Goal: Complete application form

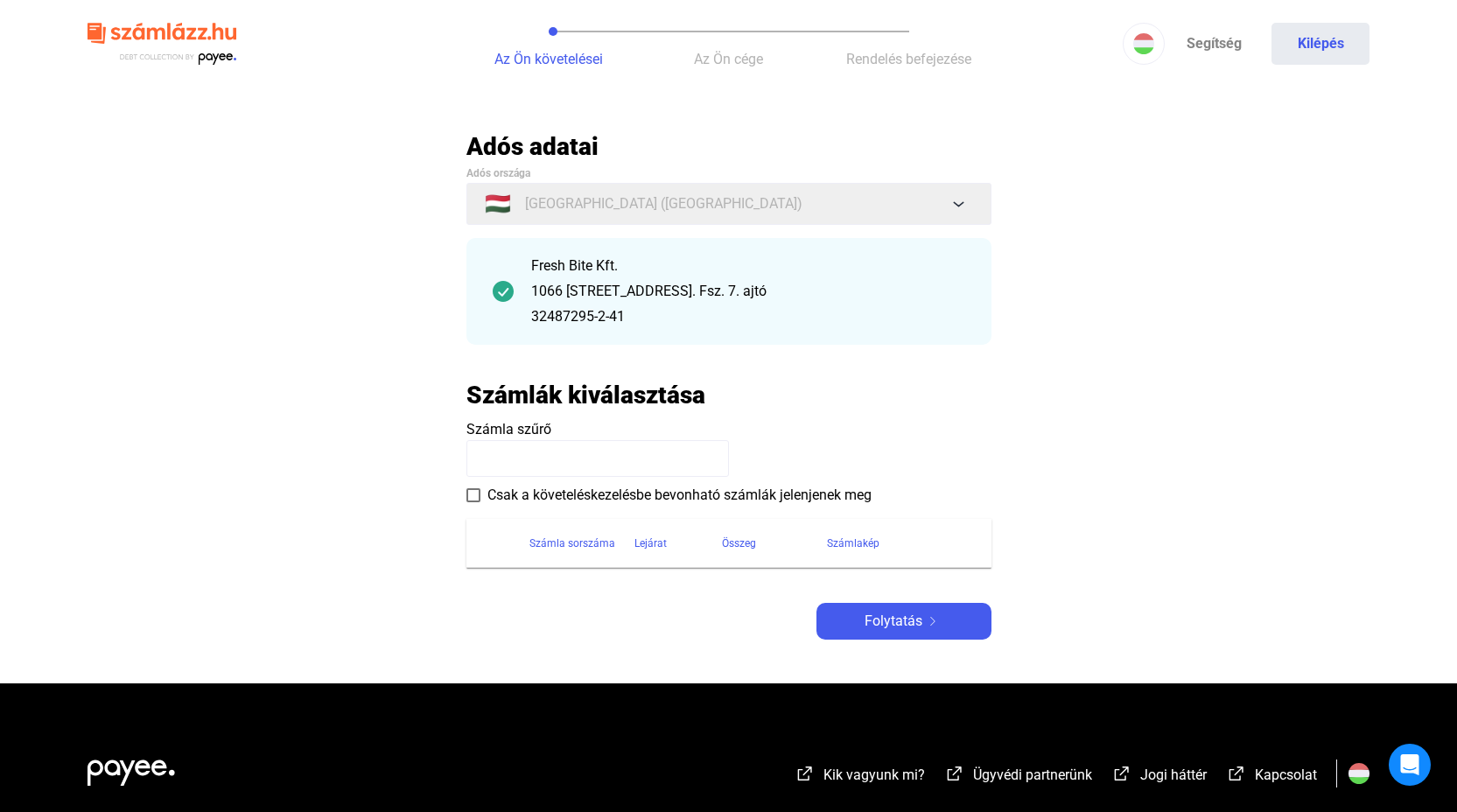
click at [575, 462] on input at bounding box center [598, 458] width 263 height 36
click at [476, 494] on span at bounding box center [474, 495] width 14 height 14
click at [476, 497] on span at bounding box center [474, 495] width 14 height 14
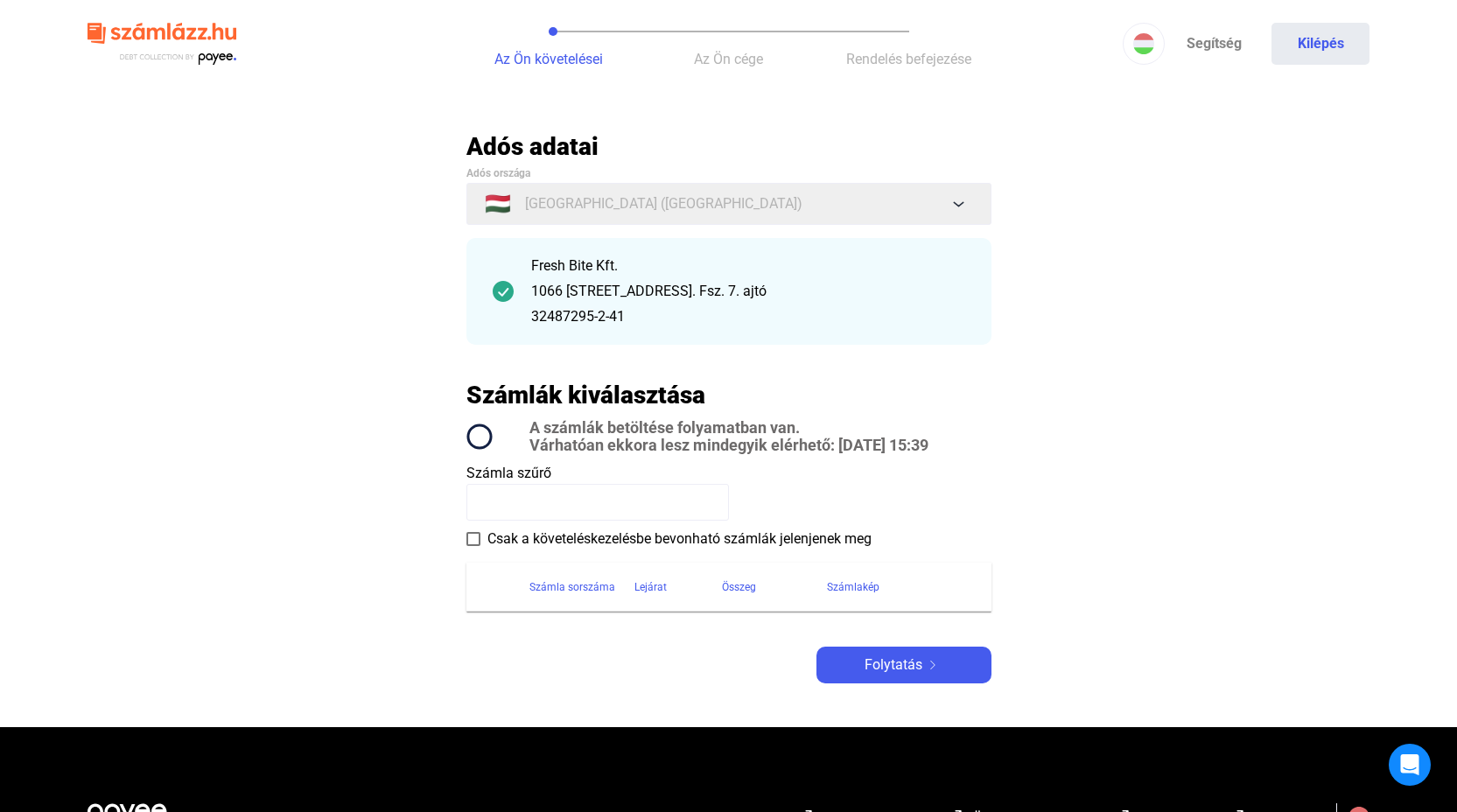
click at [528, 470] on span "Számla szűrő" at bounding box center [509, 472] width 85 height 17
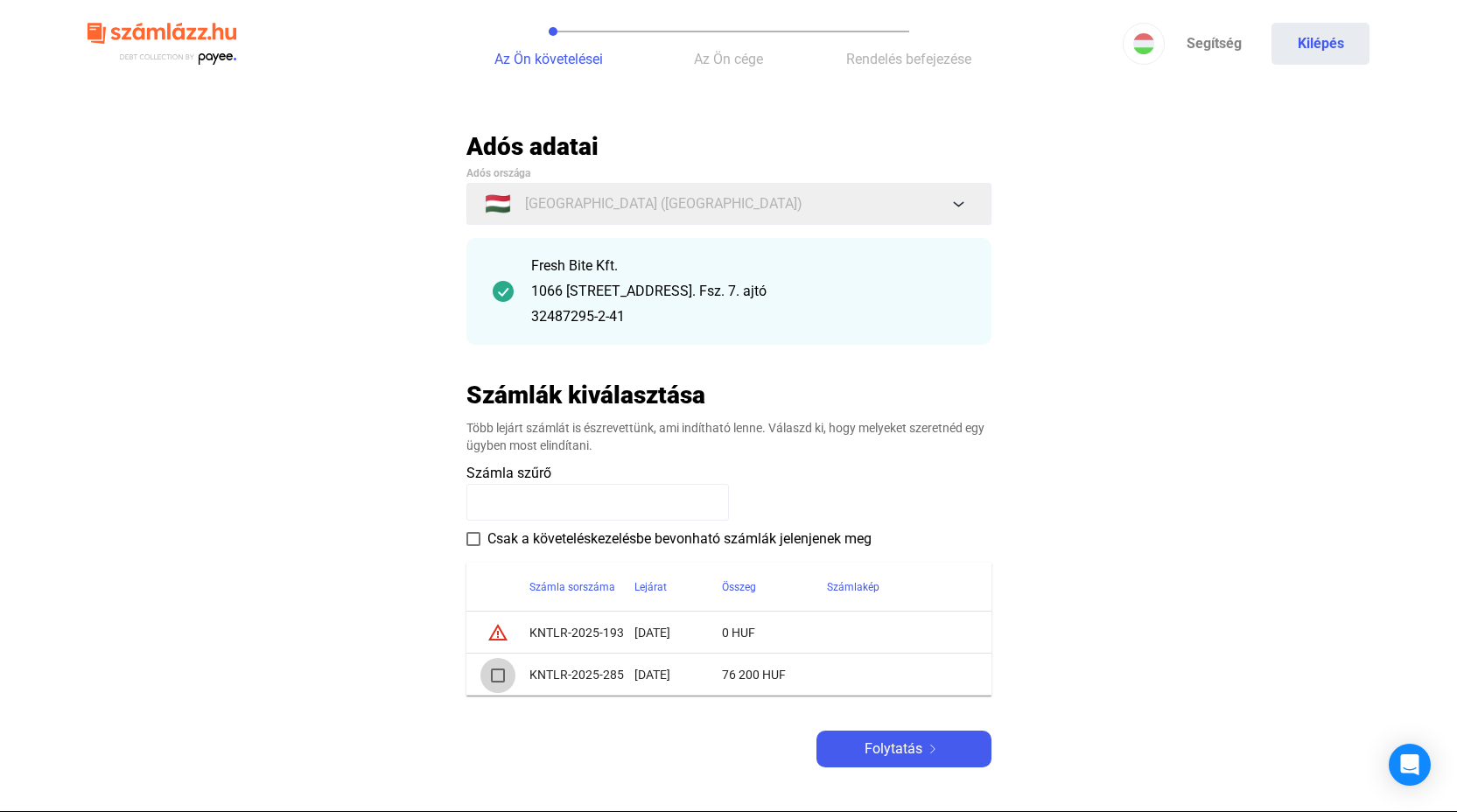
click at [497, 676] on span at bounding box center [498, 675] width 14 height 14
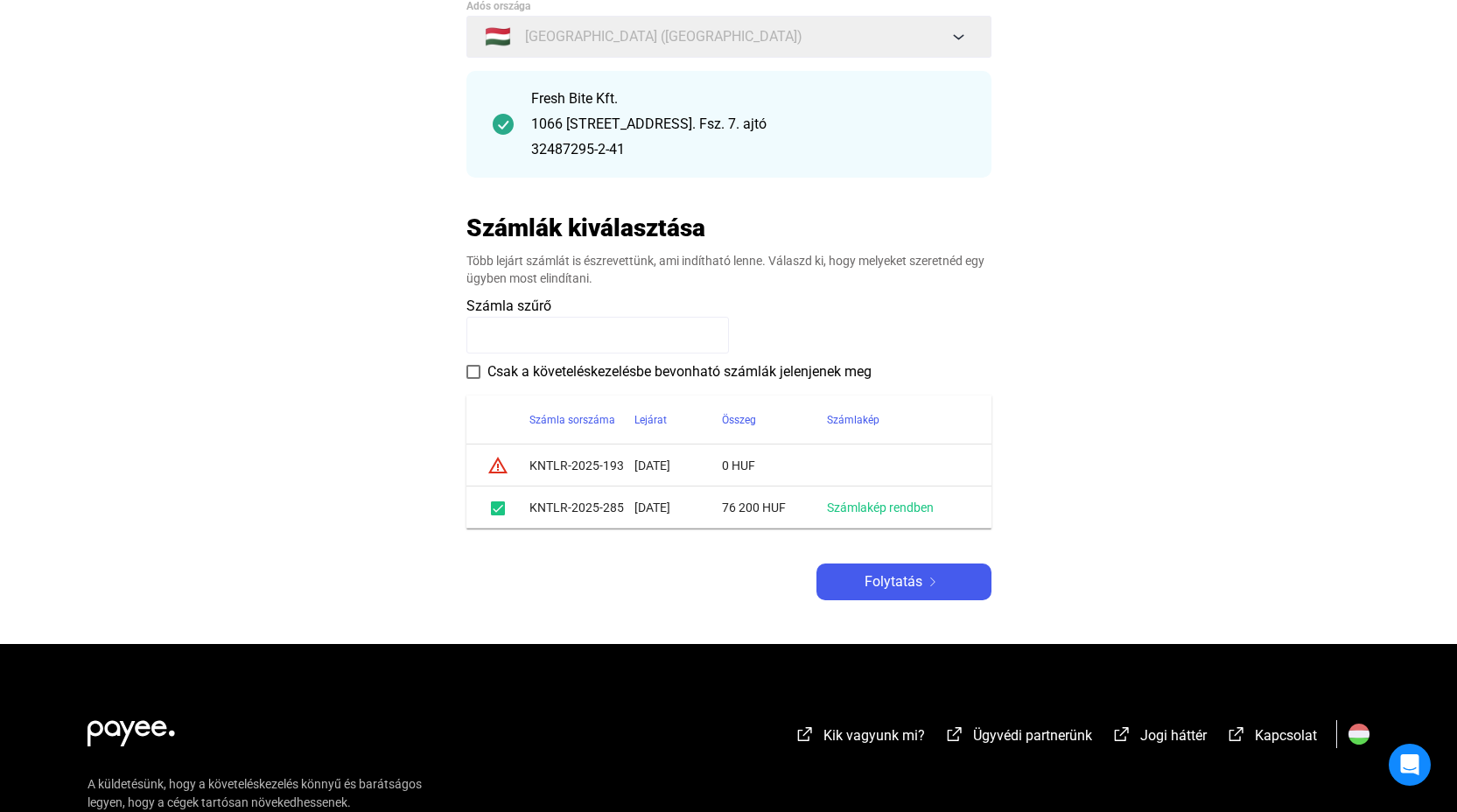
scroll to position [169, 0]
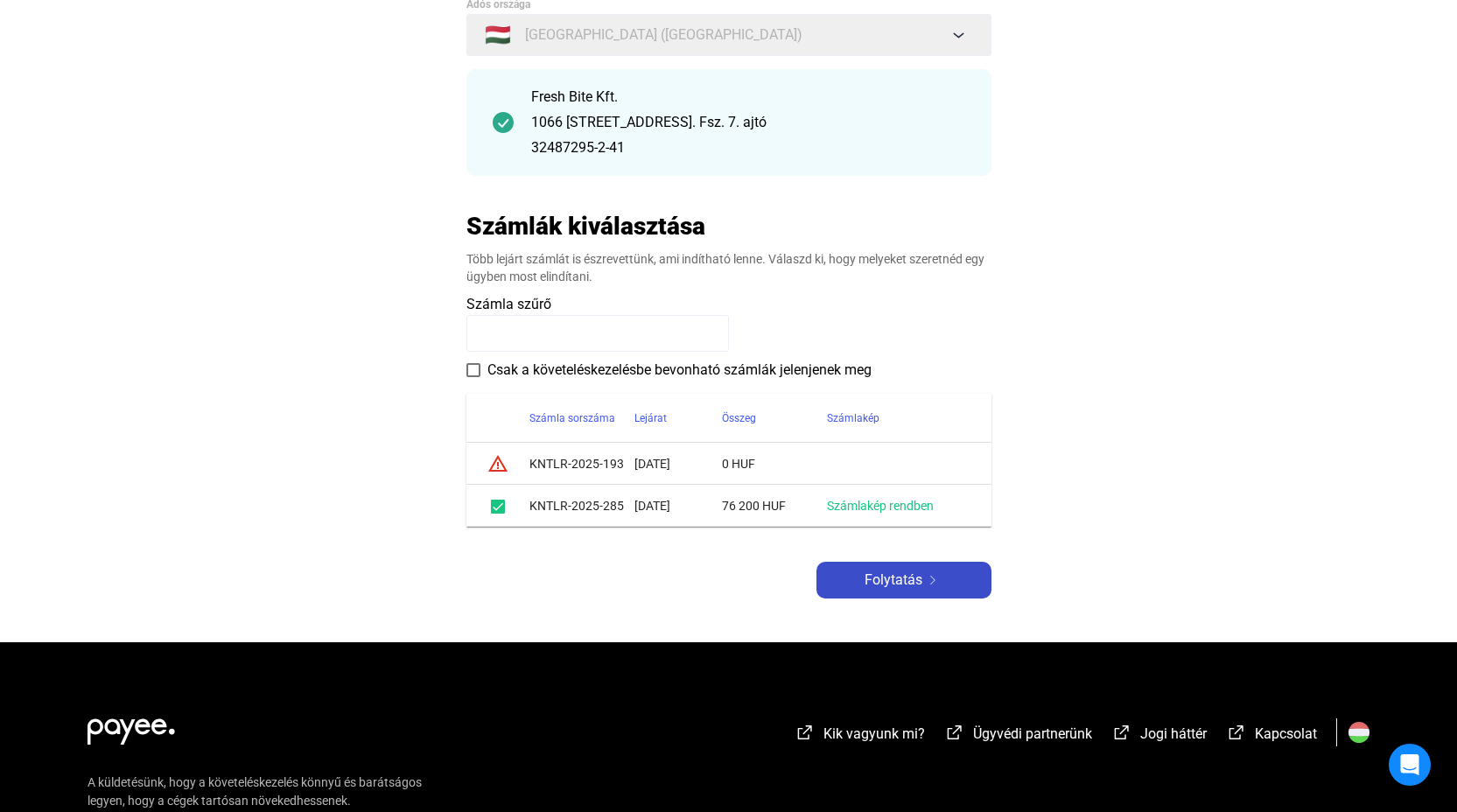
click at [917, 570] on span "Folytatás" at bounding box center [893, 580] width 58 height 21
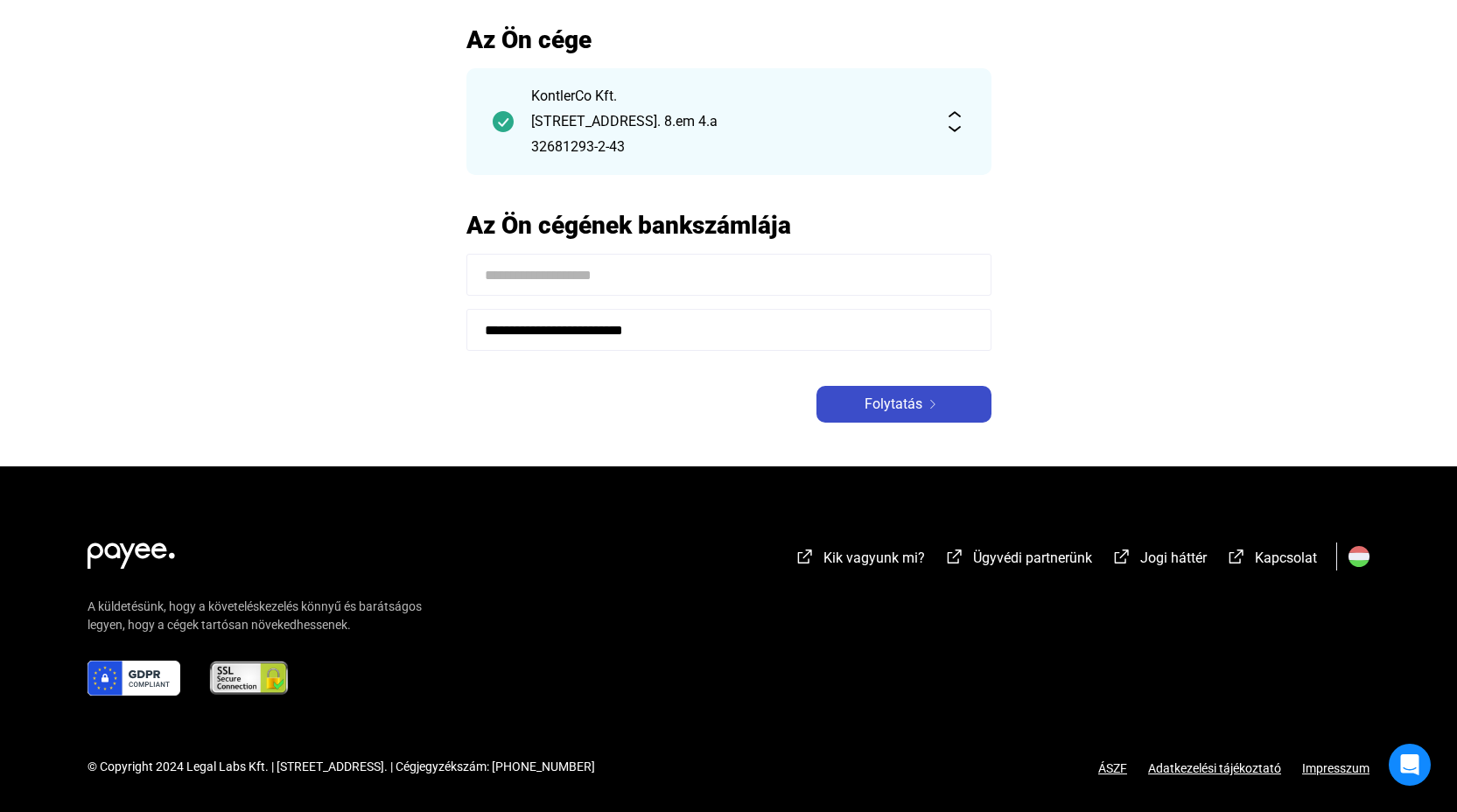
scroll to position [106, 0]
click at [631, 280] on input at bounding box center [728, 275] width 525 height 42
type input "**********"
click at [776, 323] on input "**********" at bounding box center [728, 330] width 525 height 42
click at [885, 399] on span "Folytatás" at bounding box center [893, 404] width 58 height 21
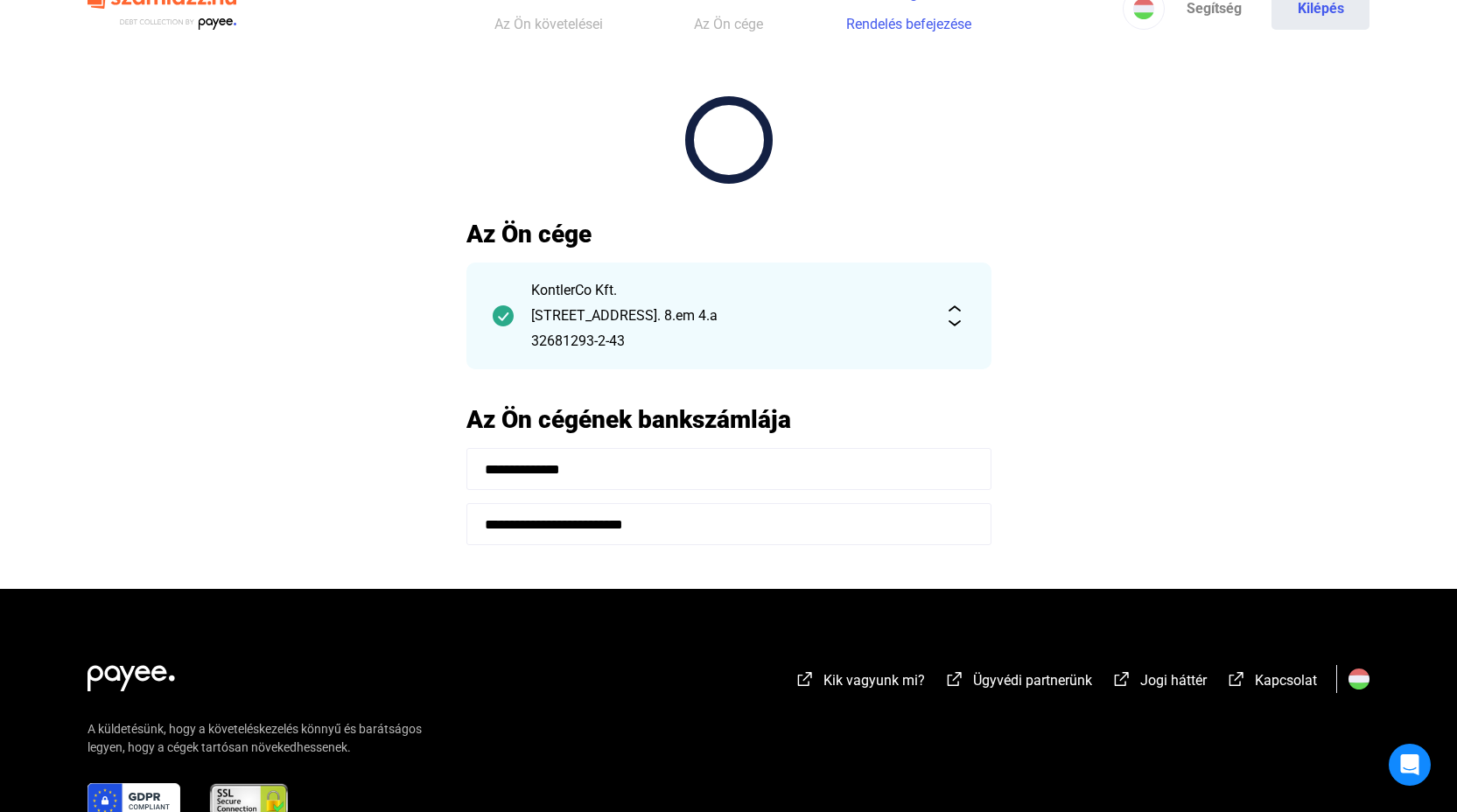
scroll to position [106, 0]
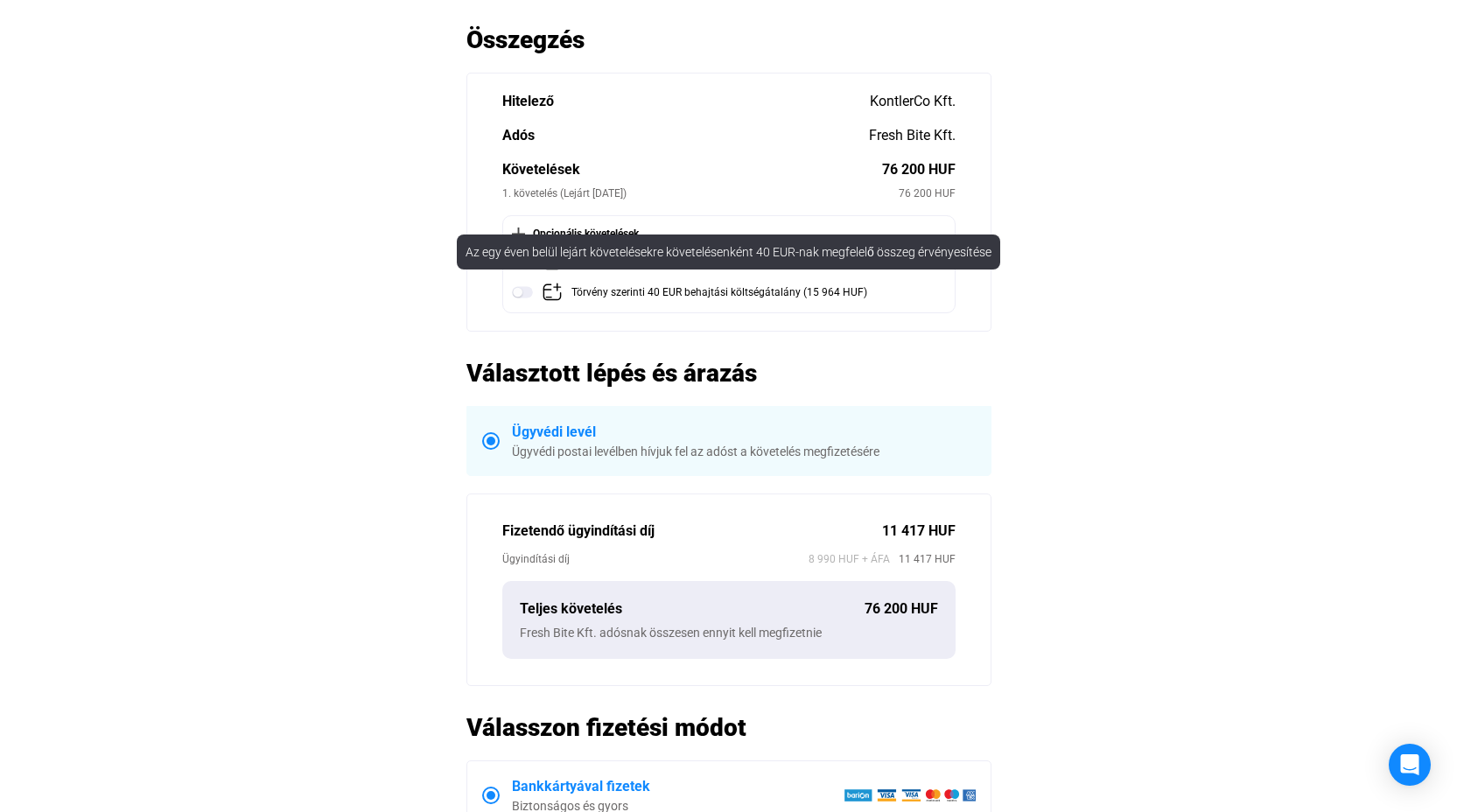
click at [522, 289] on img at bounding box center [522, 291] width 21 height 21
click at [517, 262] on div "Az egy éven belül lejárt követelésekre követelésenként 40 EUR-nak megfelelő öss…" at bounding box center [728, 252] width 543 height 35
click at [536, 254] on div "Az egy éven belül lejárt követelésekre követelésenként 40 EUR-nak megfelelő öss…" at bounding box center [728, 252] width 543 height 35
click at [524, 290] on img at bounding box center [522, 291] width 21 height 21
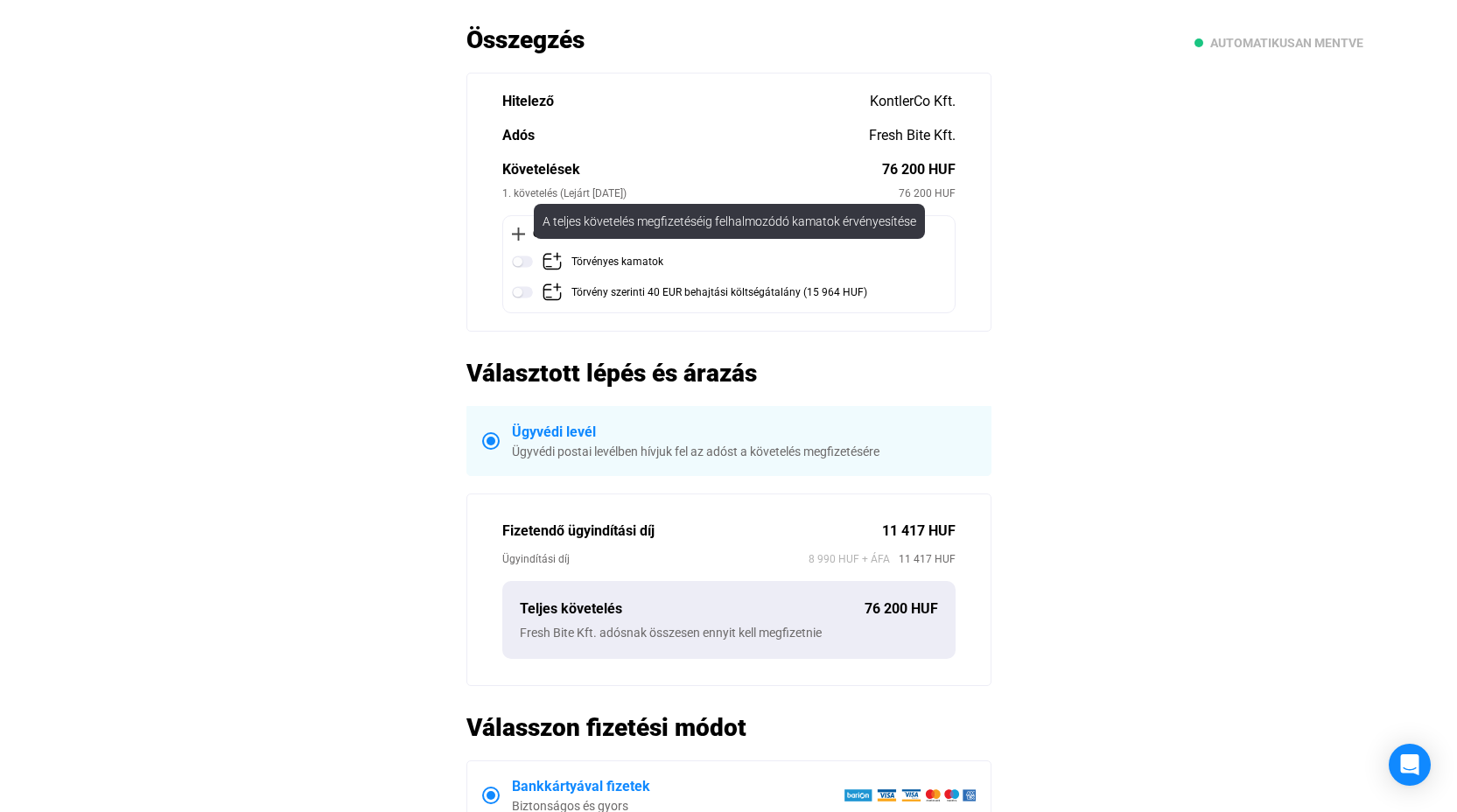
click at [515, 264] on img at bounding box center [522, 261] width 21 height 21
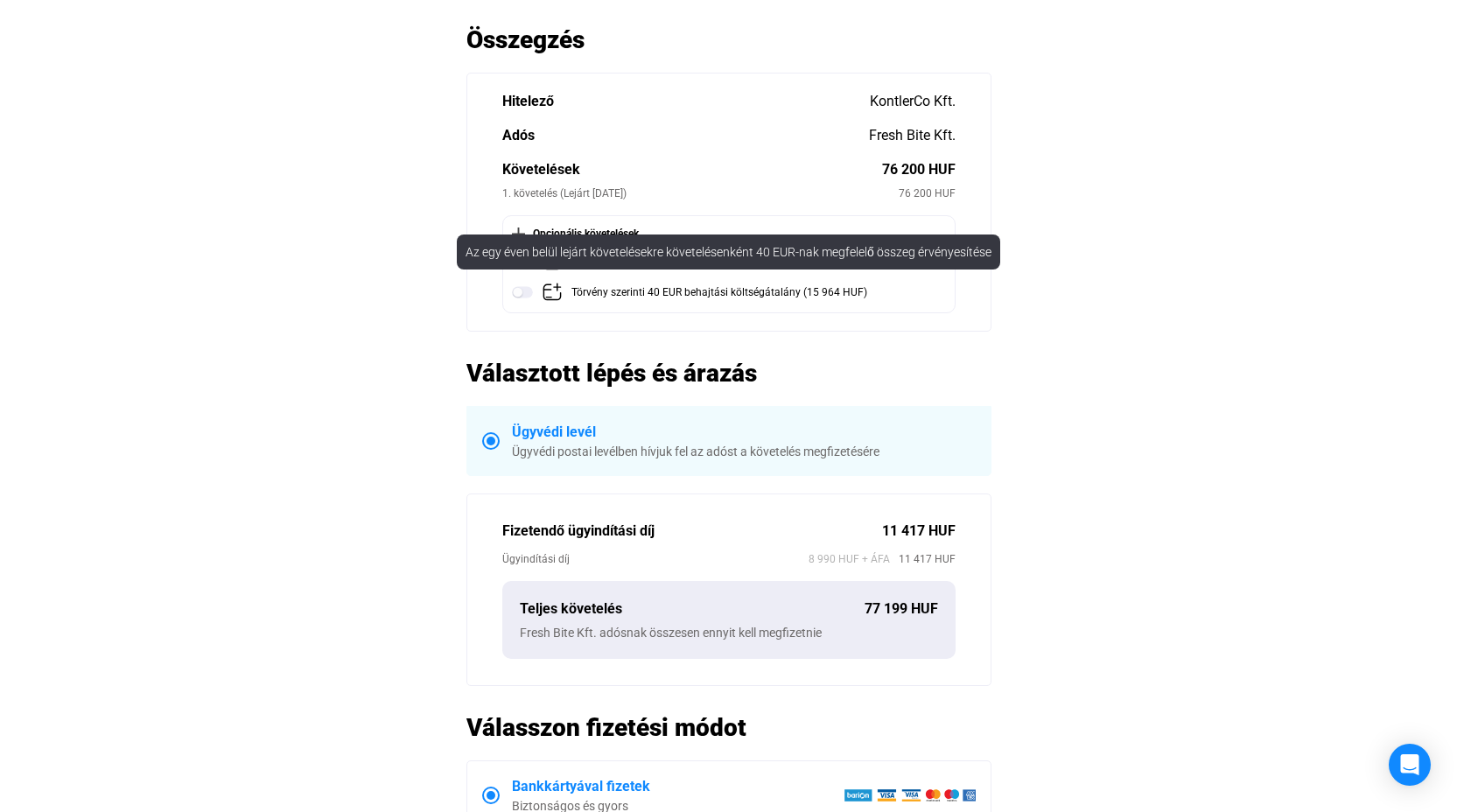
click at [522, 289] on img at bounding box center [522, 291] width 21 height 21
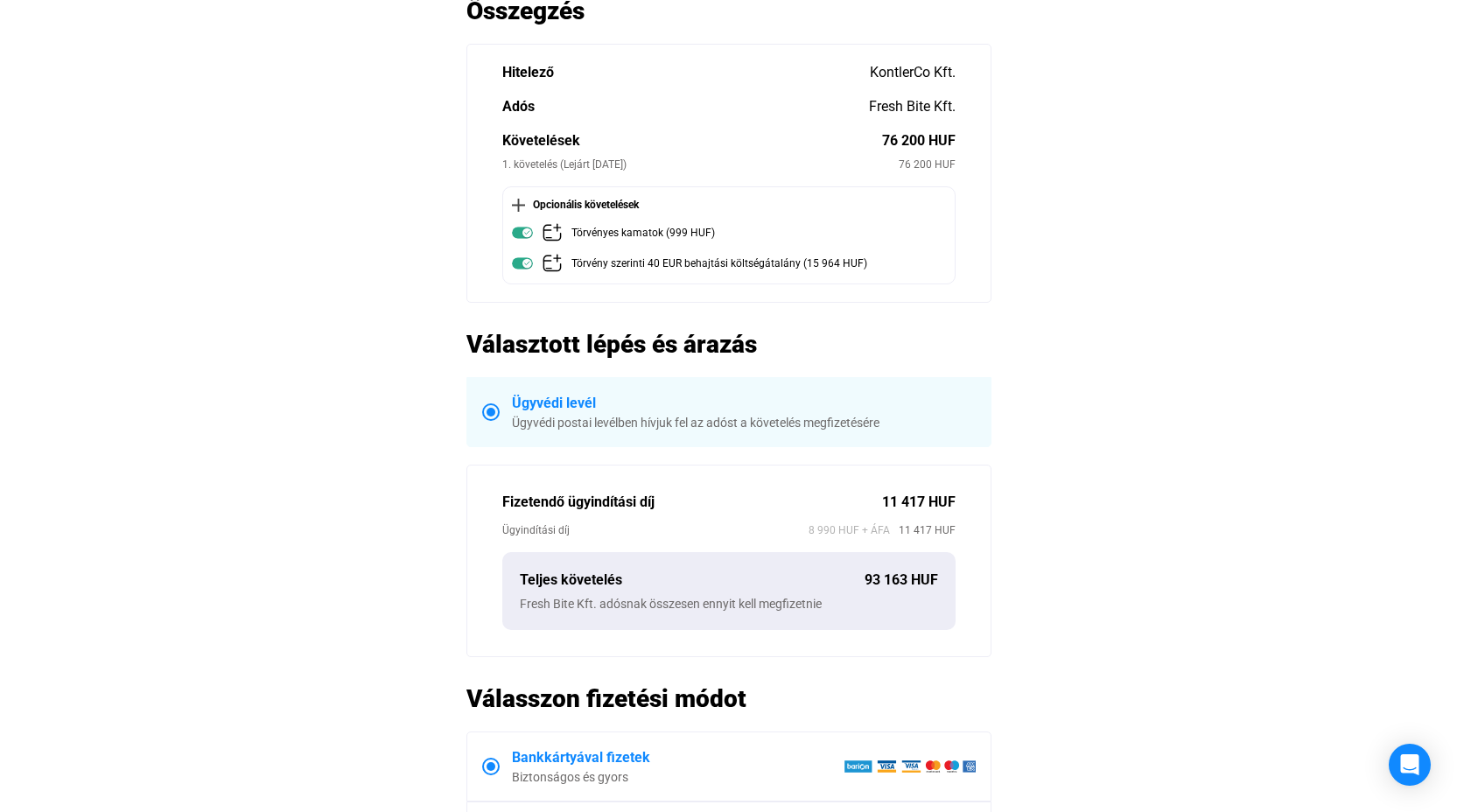
scroll to position [0, 0]
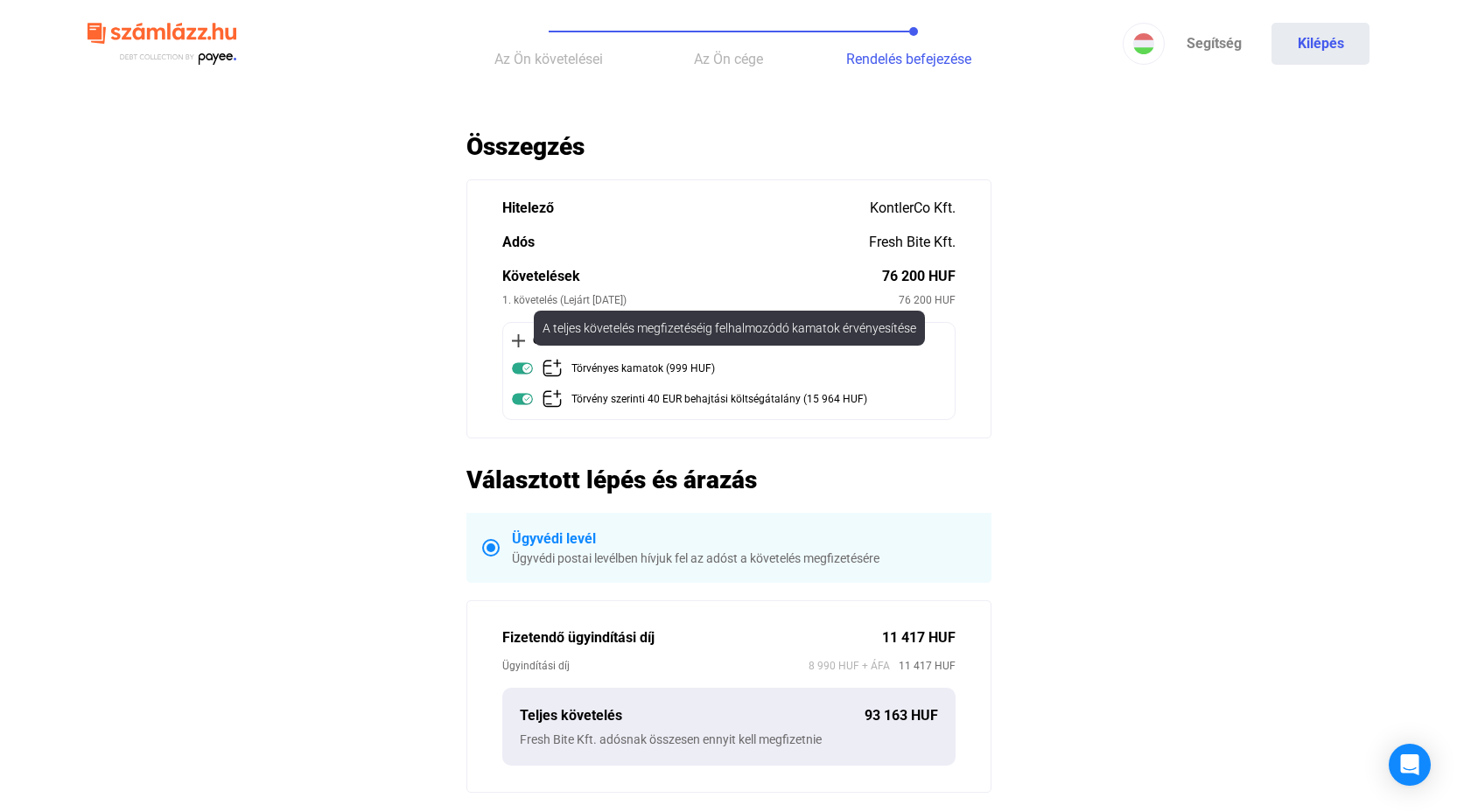
click at [527, 372] on img at bounding box center [522, 368] width 21 height 21
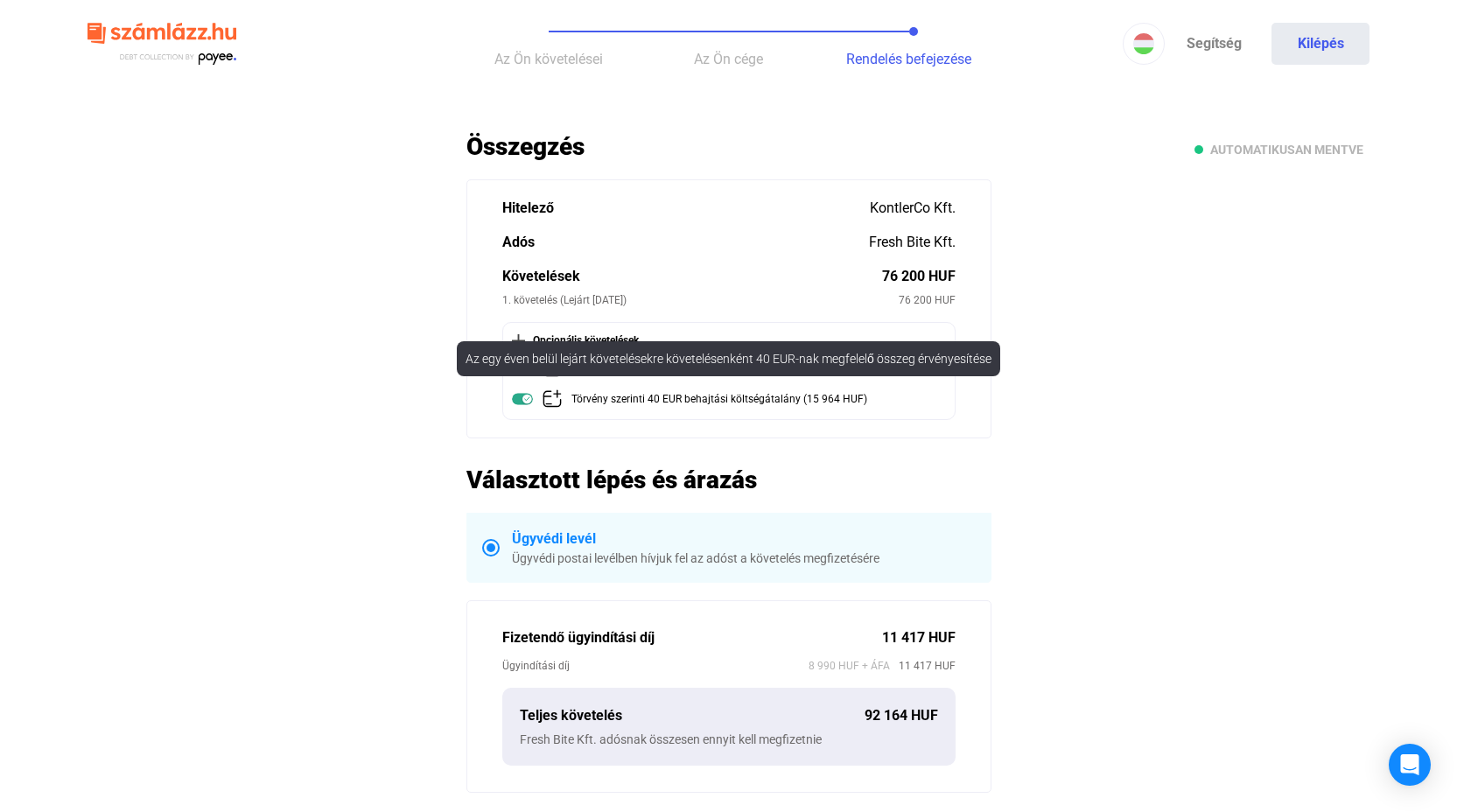
click at [526, 398] on img at bounding box center [522, 399] width 21 height 21
